Goal: Task Accomplishment & Management: Manage account settings

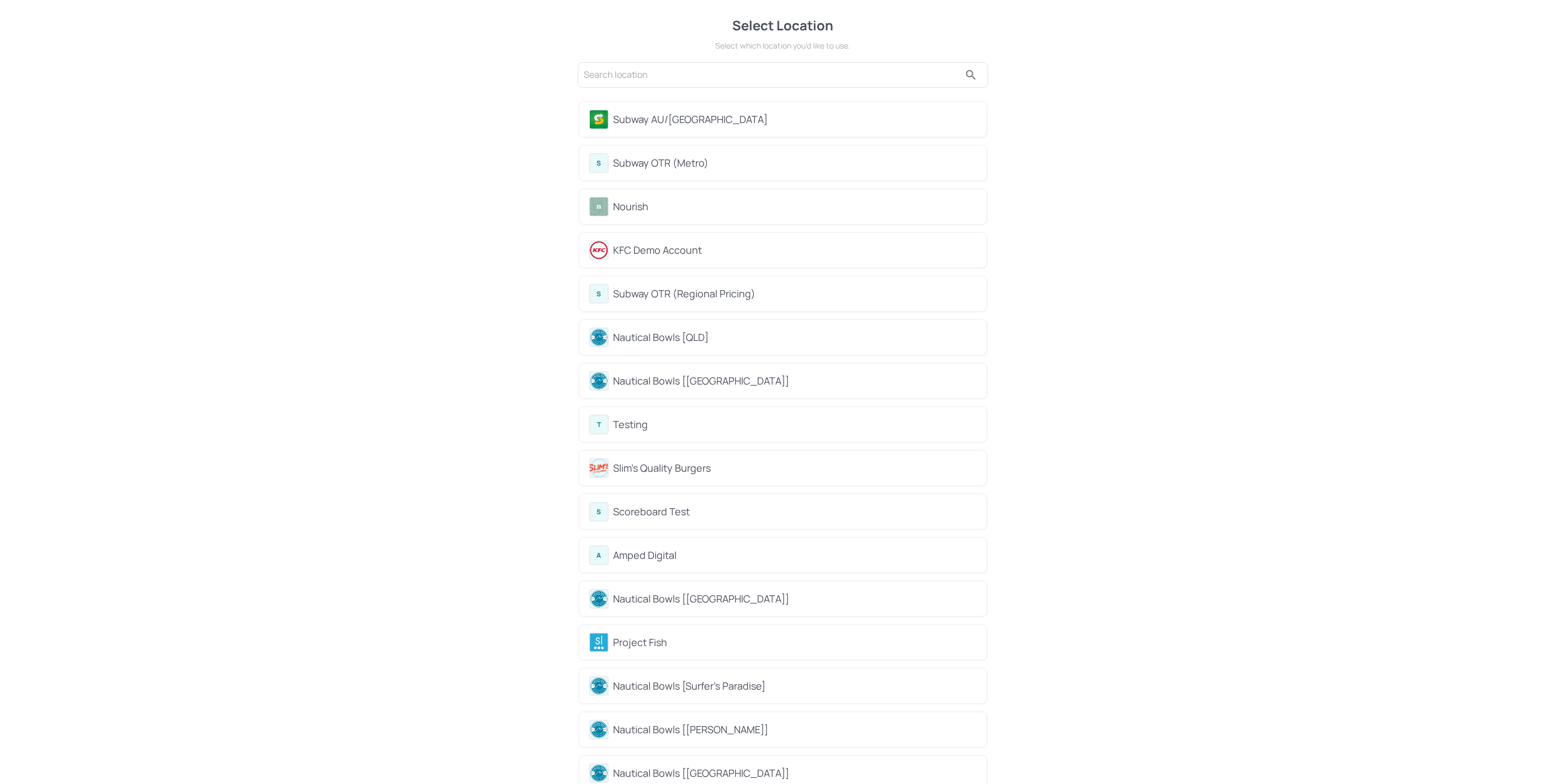
click at [678, 112] on div "Subway AU/[GEOGRAPHIC_DATA]" at bounding box center [795, 119] width 363 height 14
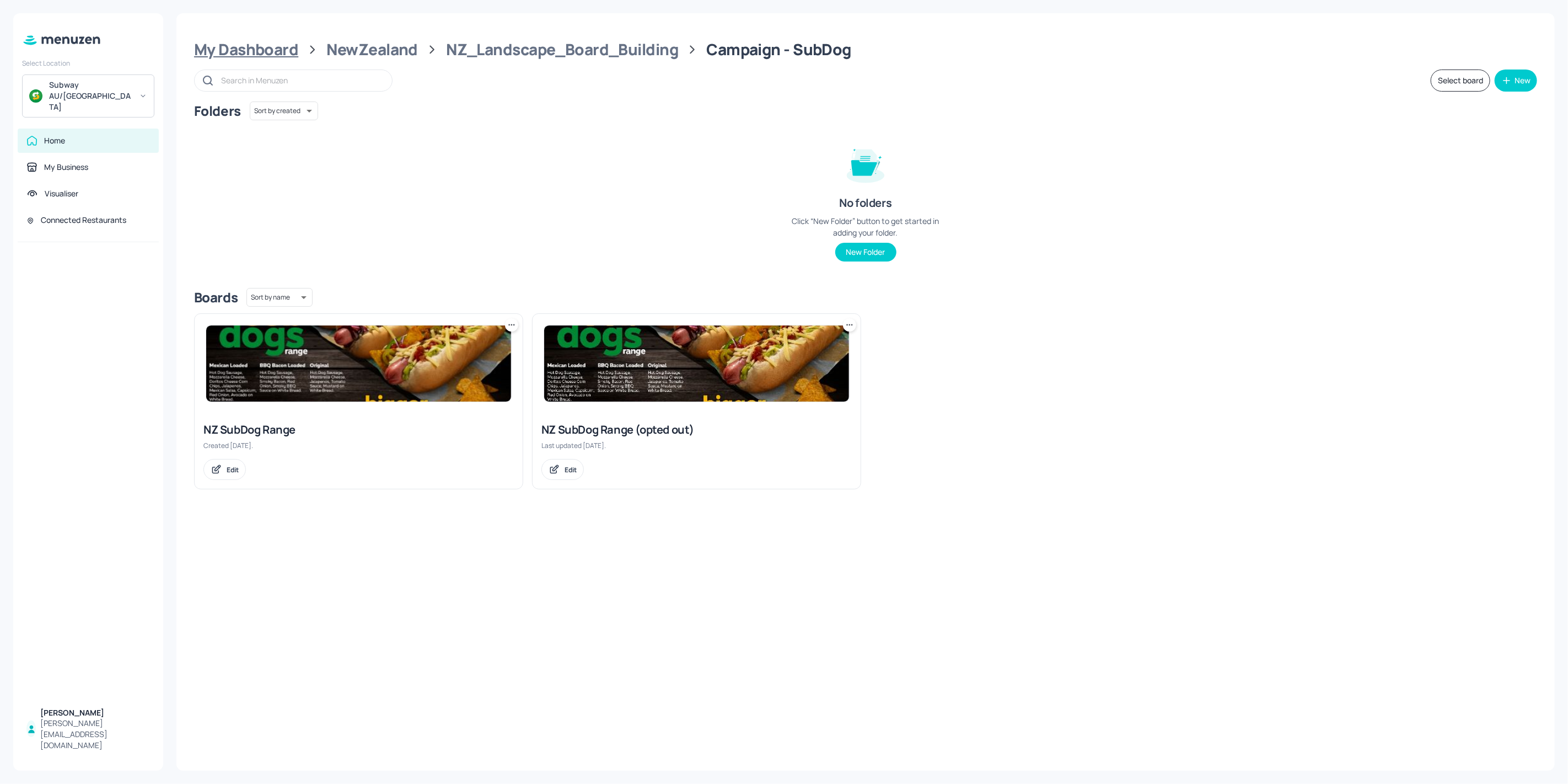
click at [269, 54] on div "My Dashboard" at bounding box center [246, 50] width 104 height 20
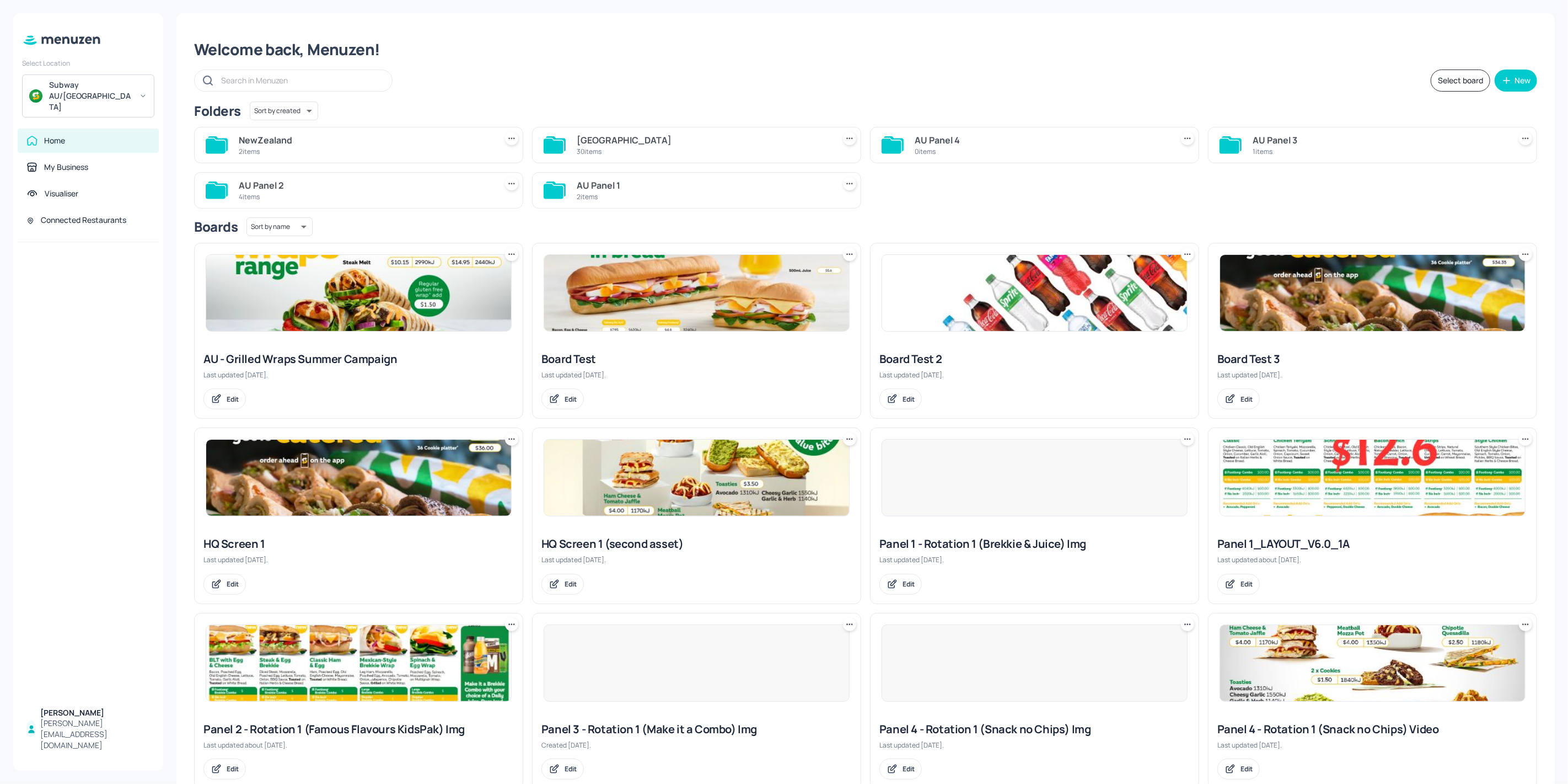
click at [638, 134] on div "[GEOGRAPHIC_DATA]" at bounding box center [703, 140] width 253 height 14
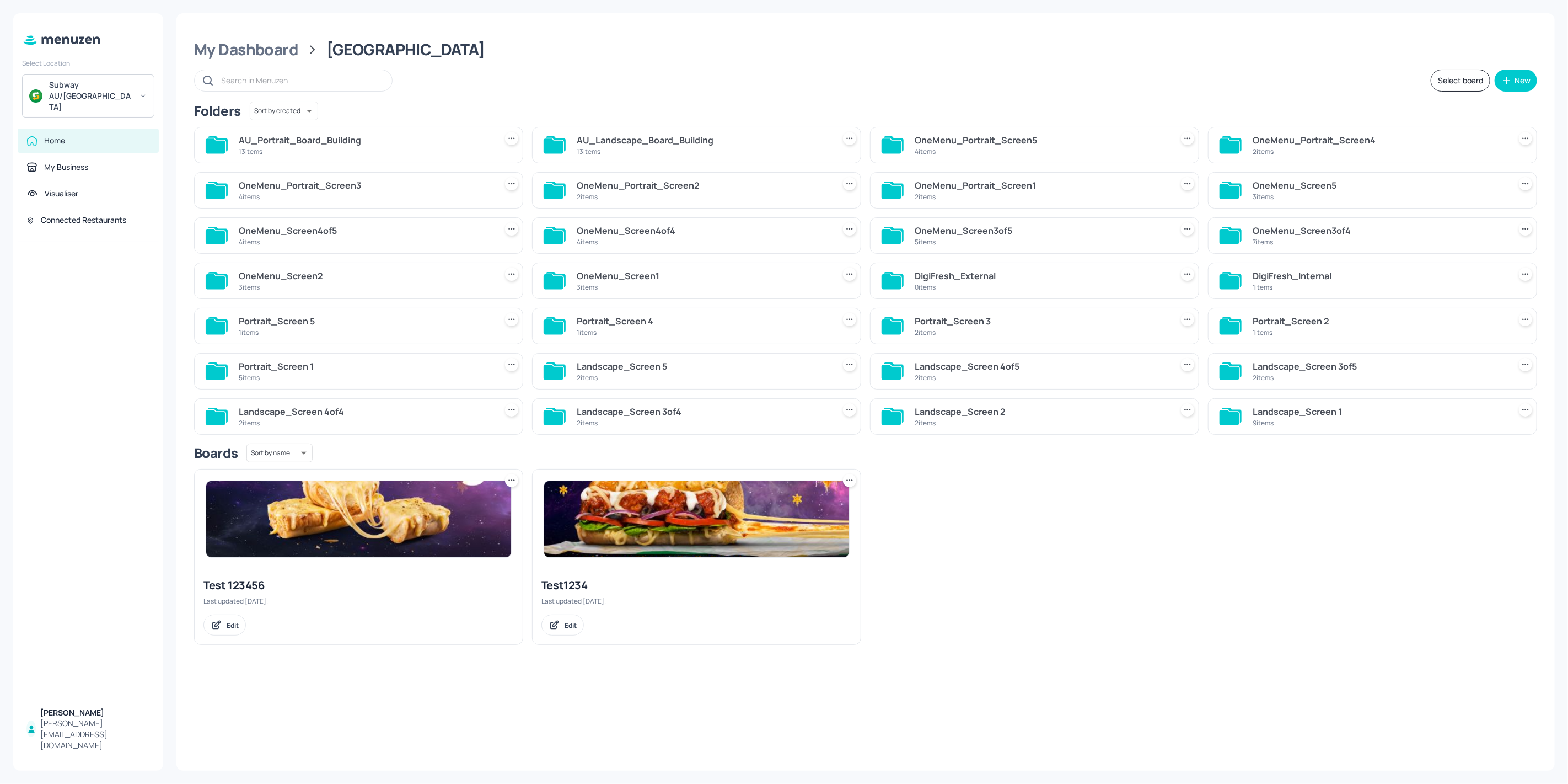
click at [707, 137] on div "AU_Landscape_Board_Building" at bounding box center [703, 140] width 253 height 14
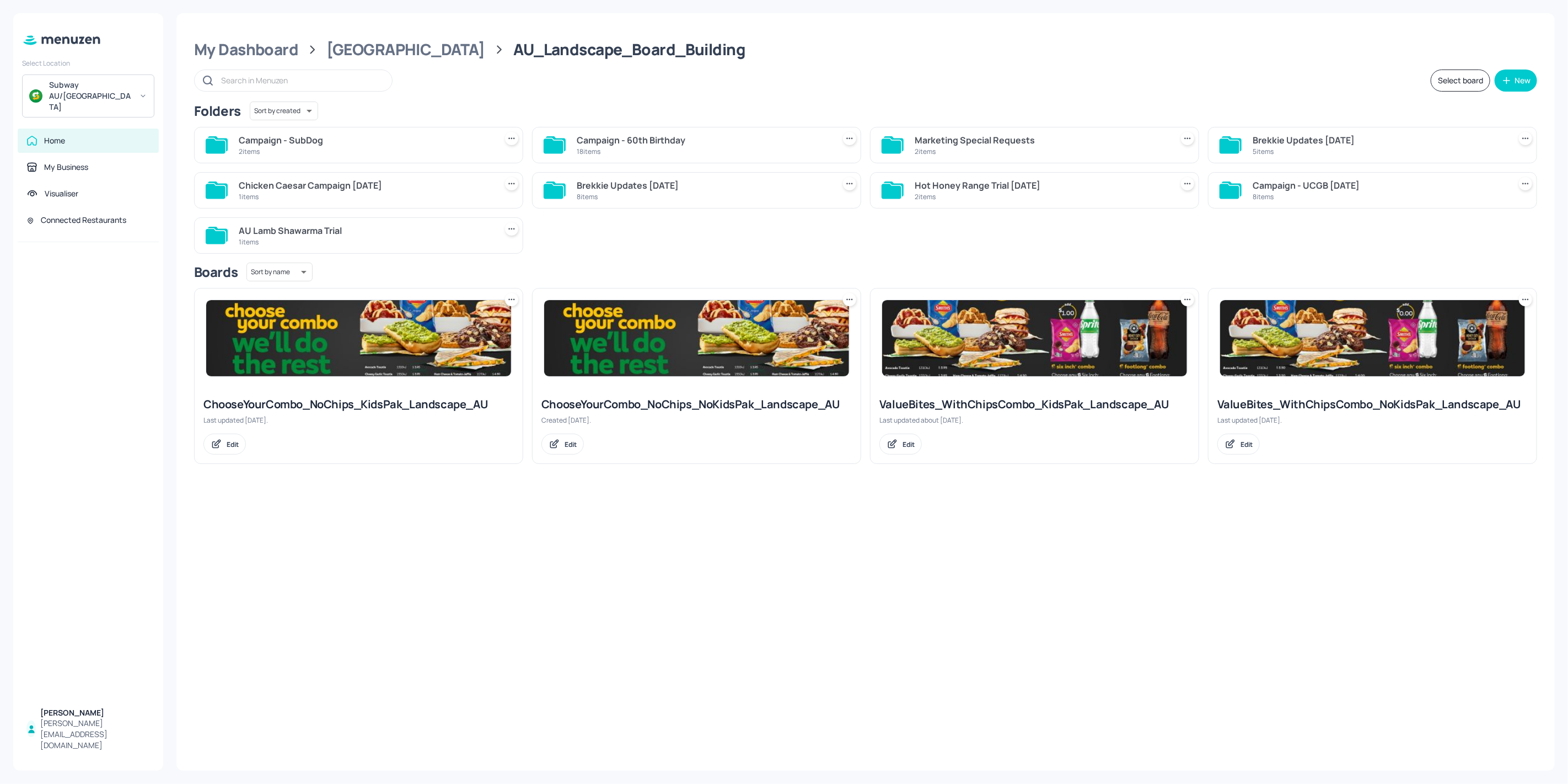
click at [601, 149] on div "18 items" at bounding box center [703, 151] width 253 height 9
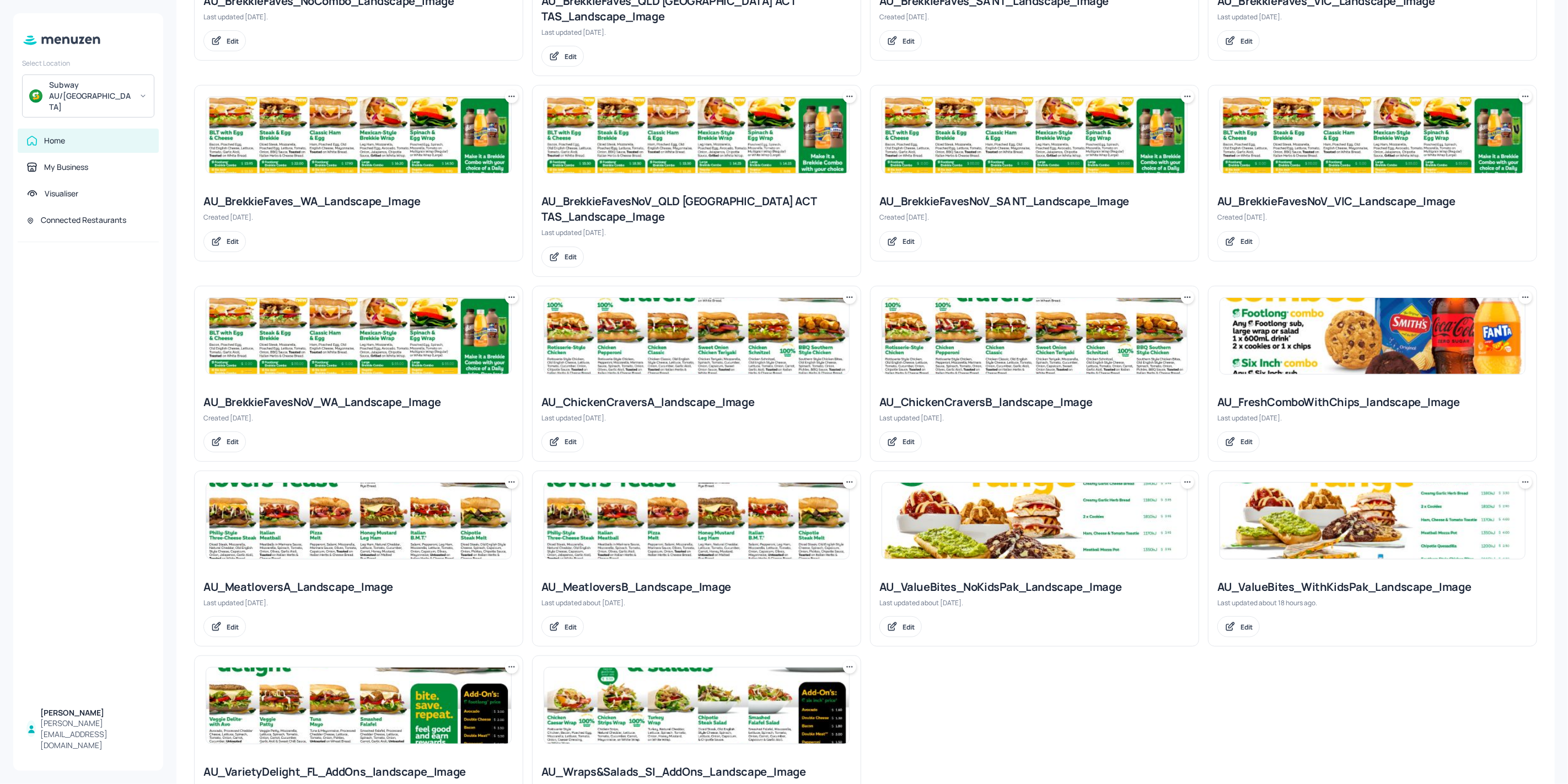
scroll to position [484, 0]
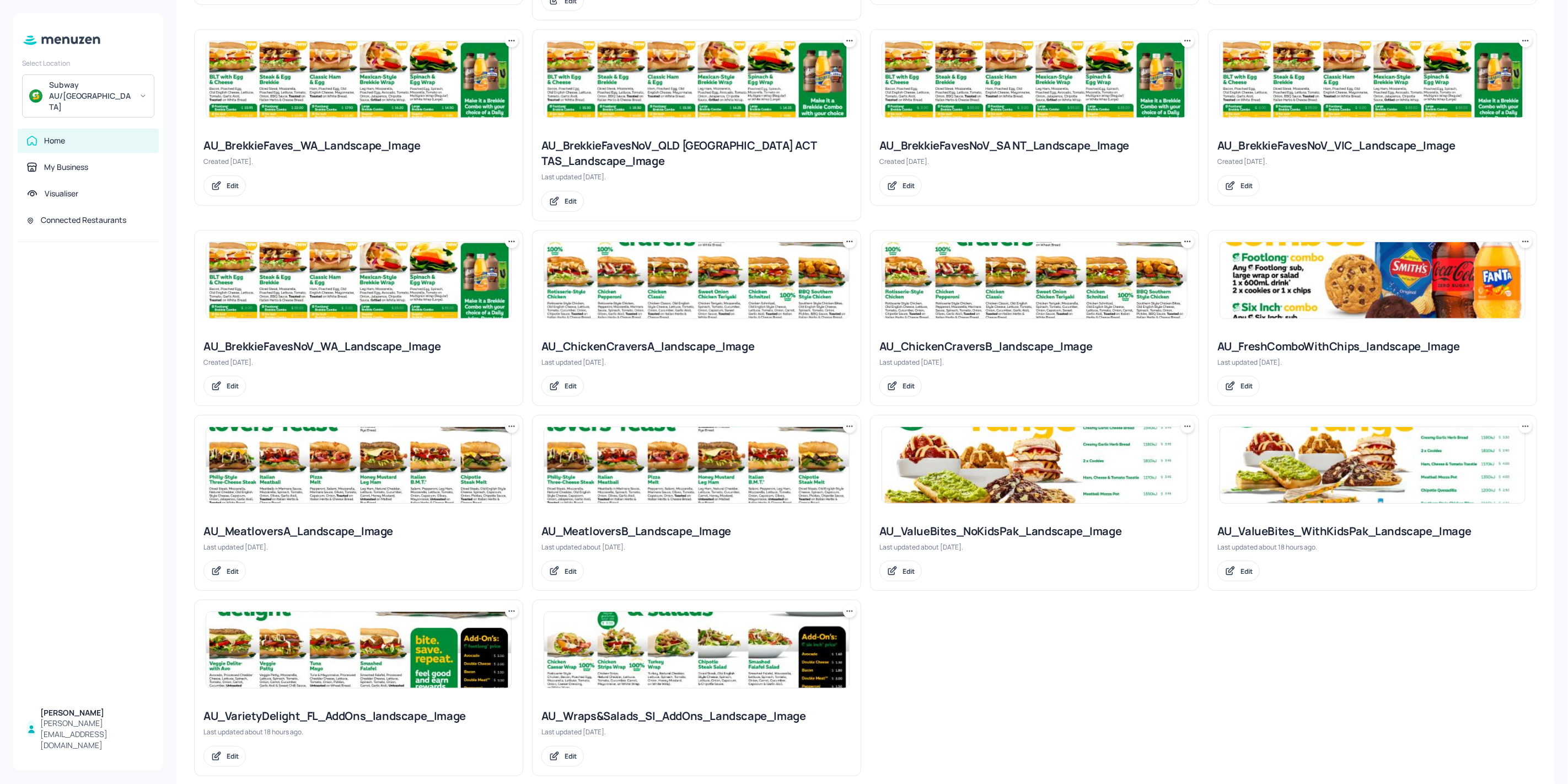
click at [375, 642] on img at bounding box center [358, 649] width 305 height 76
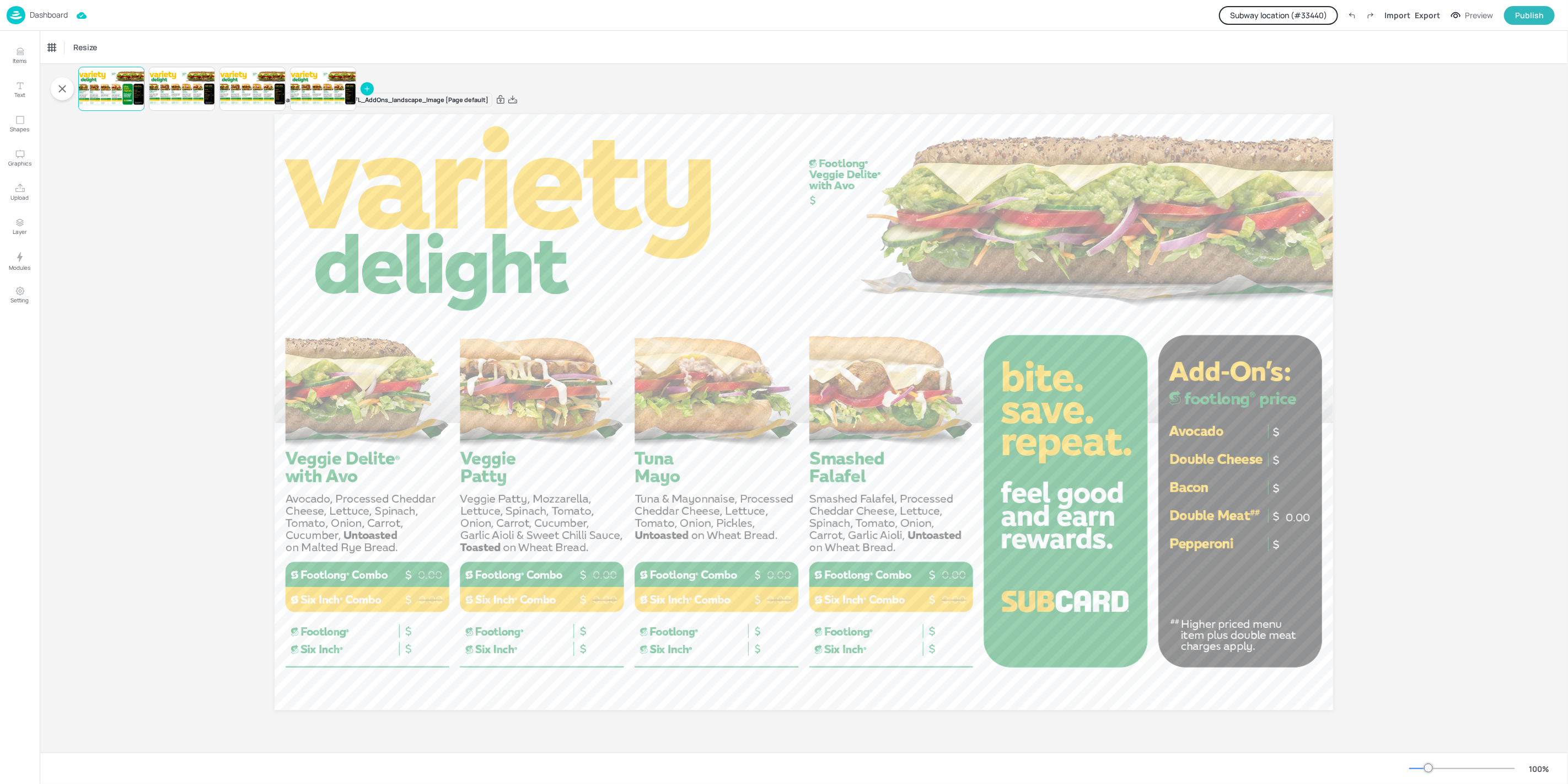
click at [1301, 7] on button "Subway location (# 33440 )" at bounding box center [1278, 15] width 119 height 19
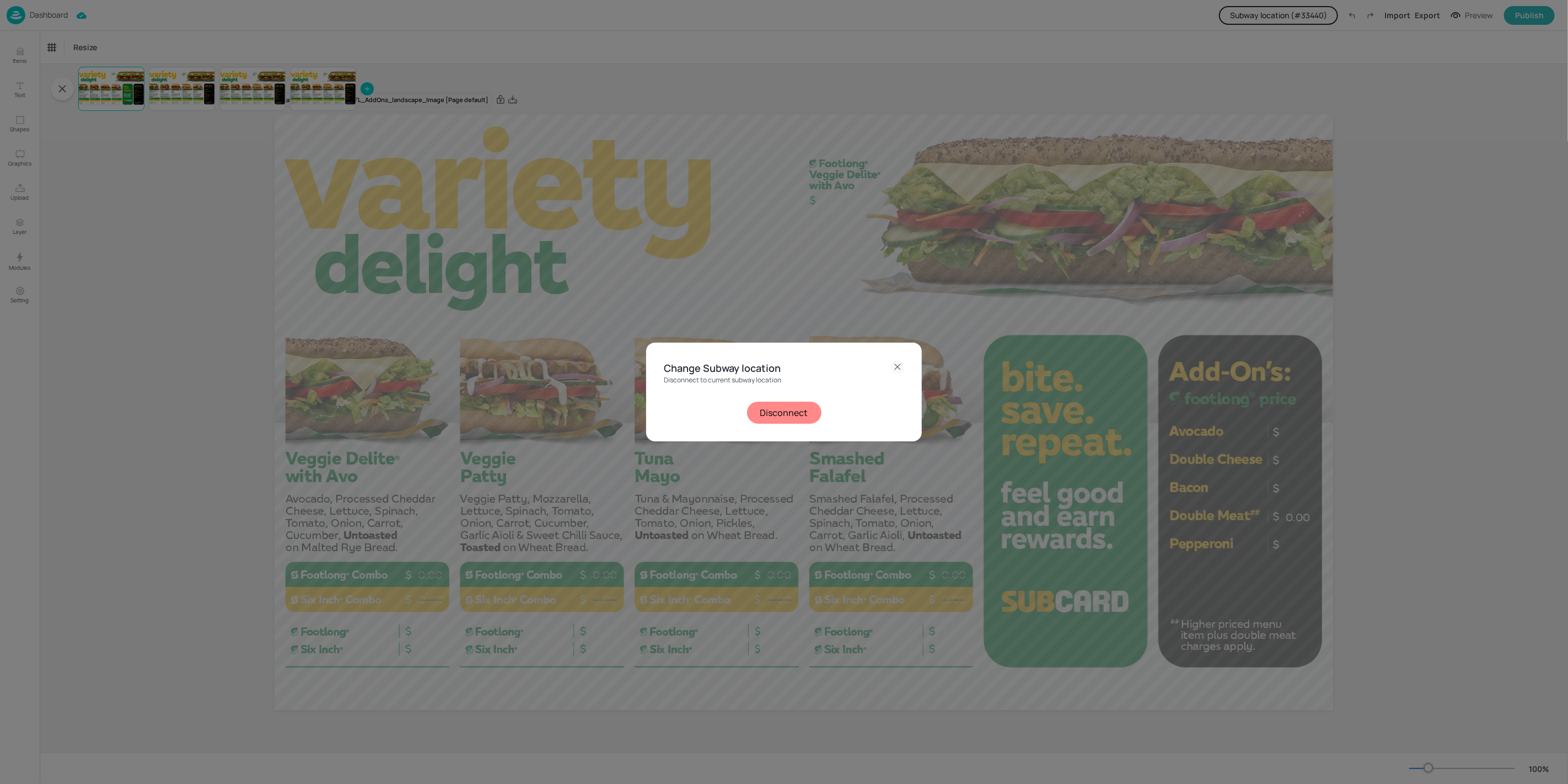
click at [785, 403] on div "Disconnect to current subway location Disconnect" at bounding box center [784, 400] width 240 height 48
click at [781, 411] on button "Disconnect" at bounding box center [784, 413] width 74 height 22
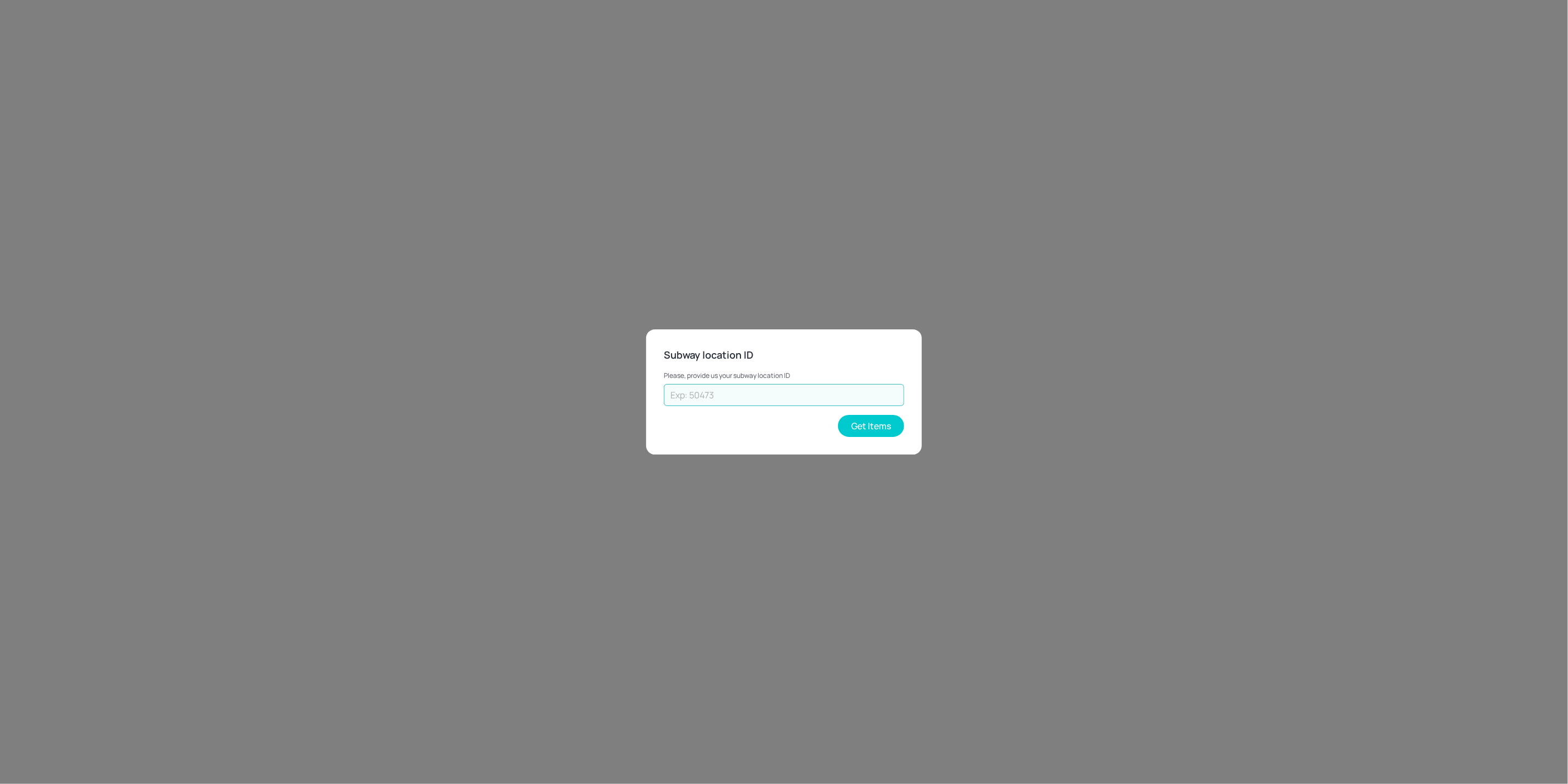
click at [718, 399] on input "text" at bounding box center [784, 395] width 240 height 22
paste input "38019"
type input "38019"
click at [849, 415] on button "Get Items" at bounding box center [870, 425] width 66 height 22
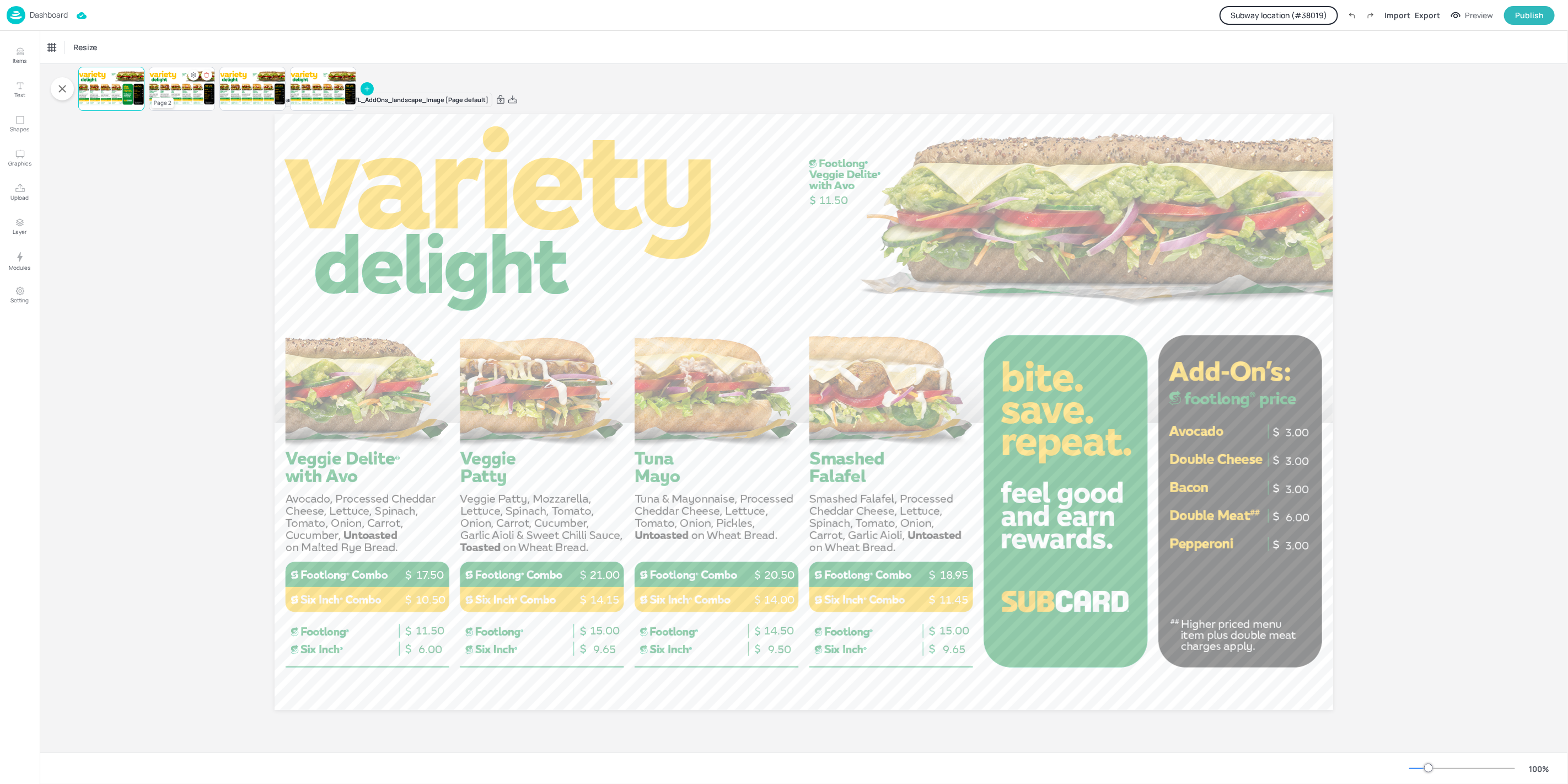
click at [159, 94] on div at bounding box center [181, 89] width 66 height 38
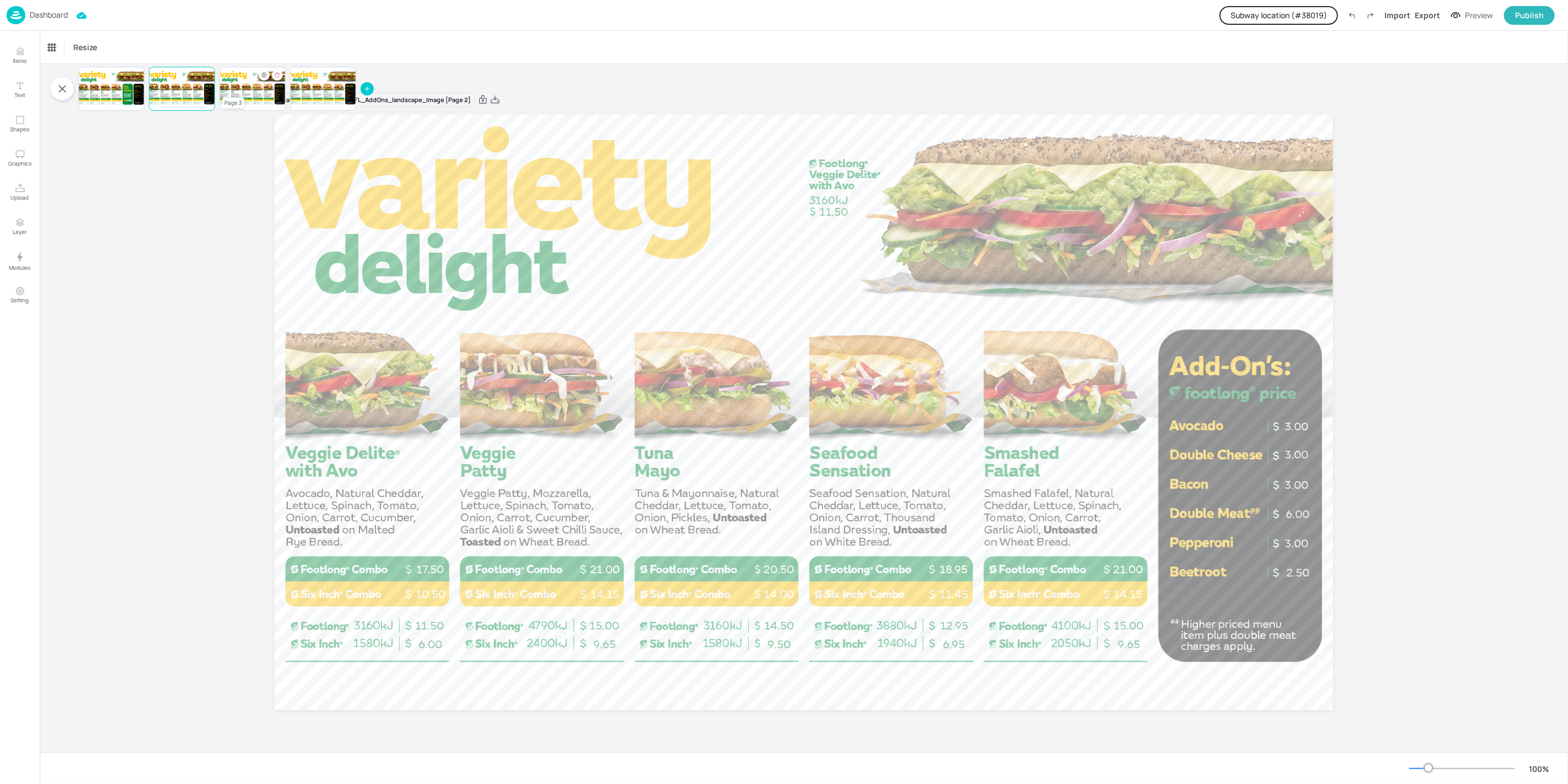
click at [237, 95] on div at bounding box center [252, 89] width 66 height 38
click at [246, 98] on div at bounding box center [252, 89] width 66 height 38
click at [305, 97] on div at bounding box center [322, 89] width 66 height 38
click at [246, 98] on div at bounding box center [252, 89] width 66 height 38
click at [110, 216] on div "Board AU_VarietyDelight_FL_AddOns_landscape_Image [Page 3] 2.50 6.00 3.00 3.00 …" at bounding box center [803, 408] width 1528 height 688
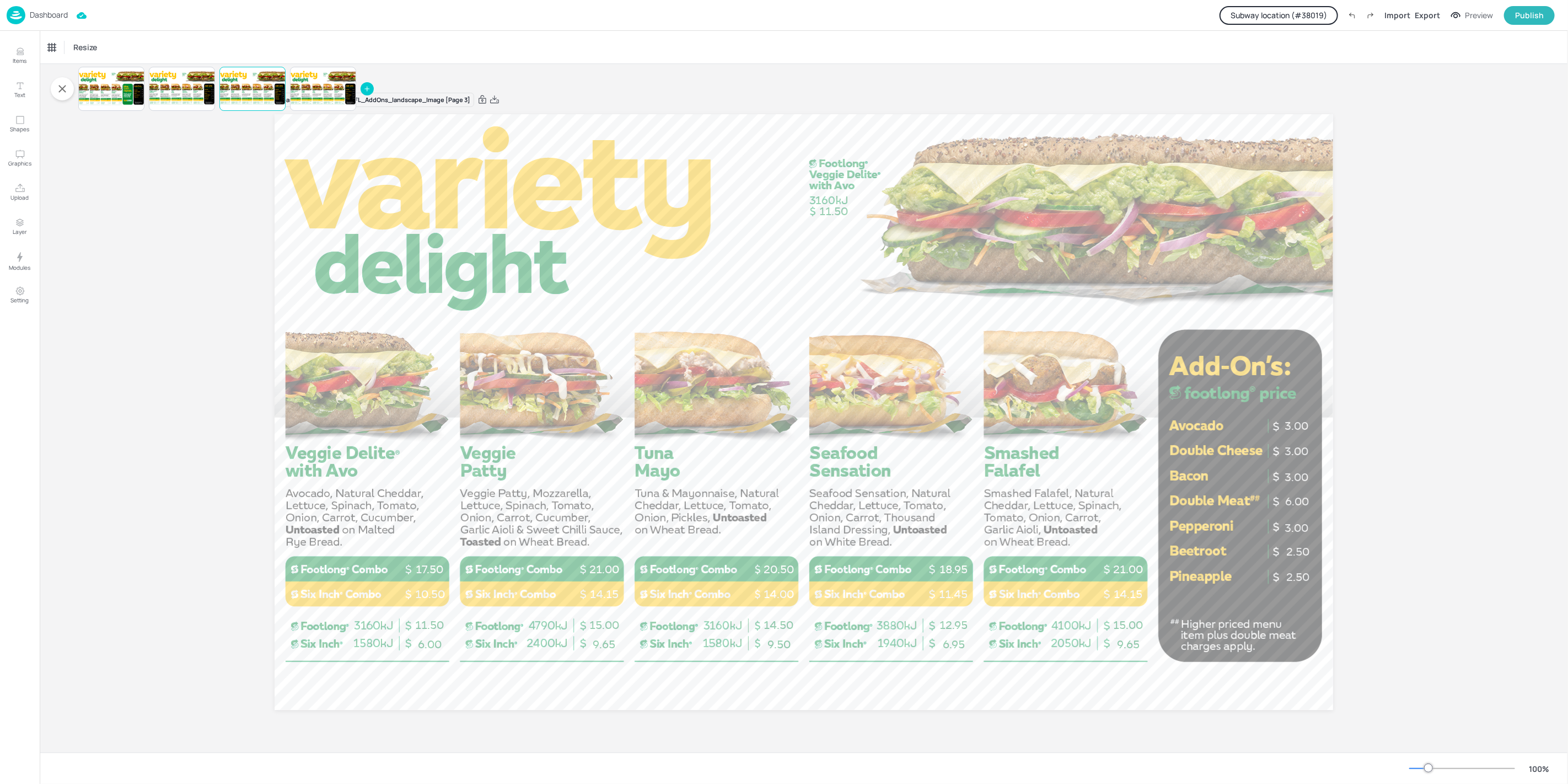
click at [10, 15] on img at bounding box center [15, 15] width 19 height 18
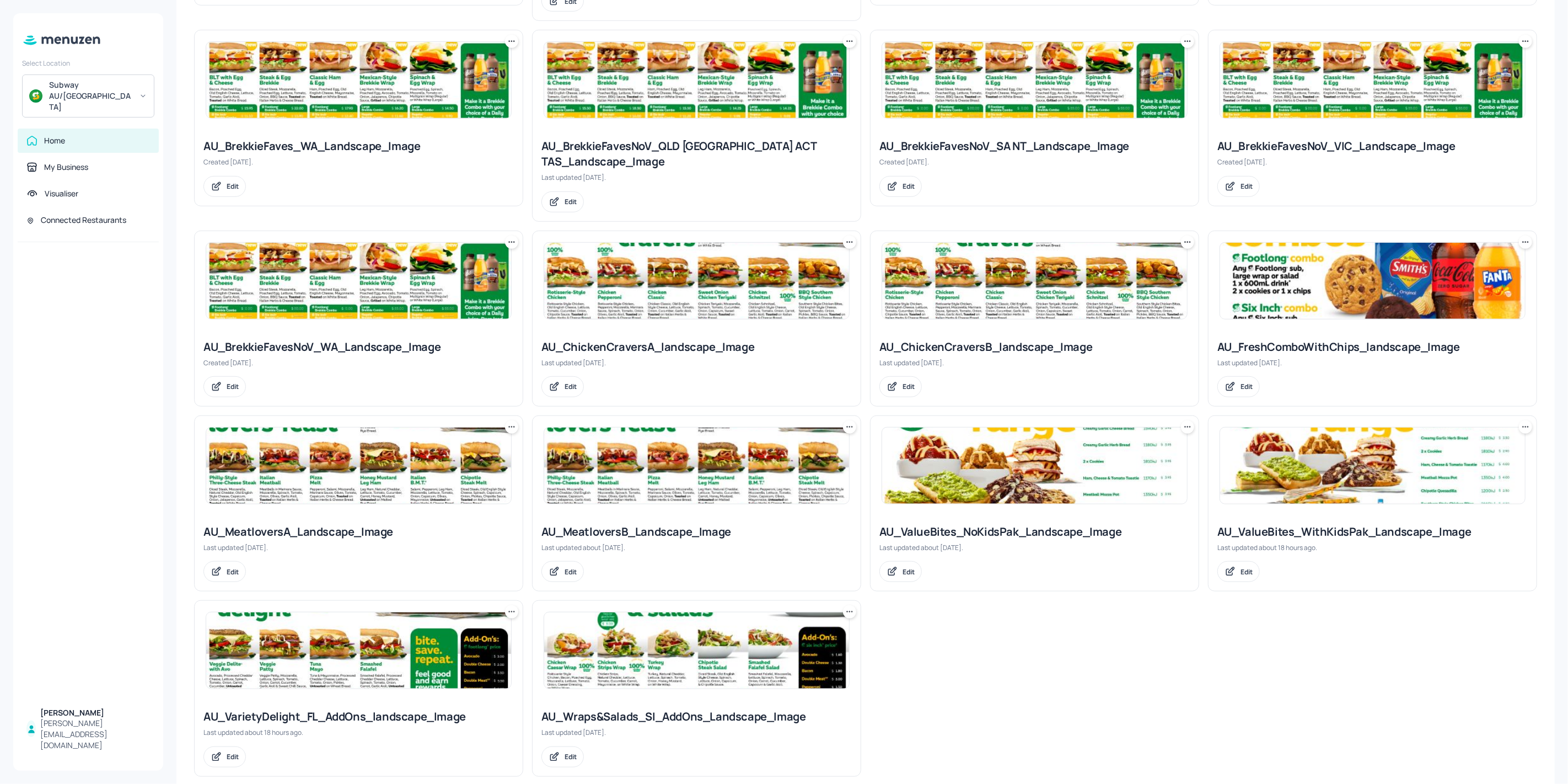
scroll to position [484, 0]
click at [736, 616] on img at bounding box center [697, 649] width 305 height 76
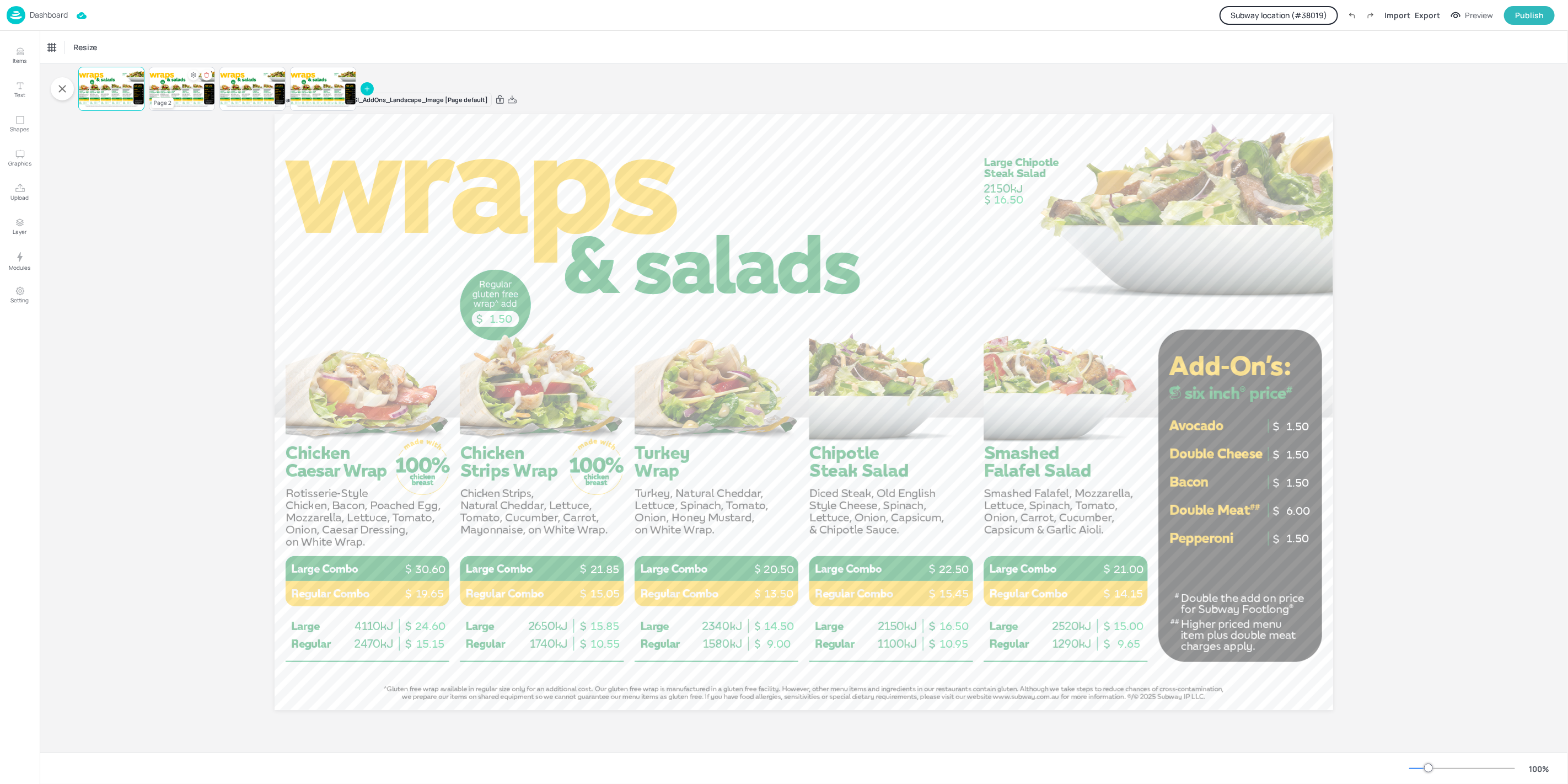
click at [186, 87] on div at bounding box center [181, 89] width 66 height 38
click at [118, 106] on div at bounding box center [111, 89] width 66 height 38
